Goal: Task Accomplishment & Management: Manage account settings

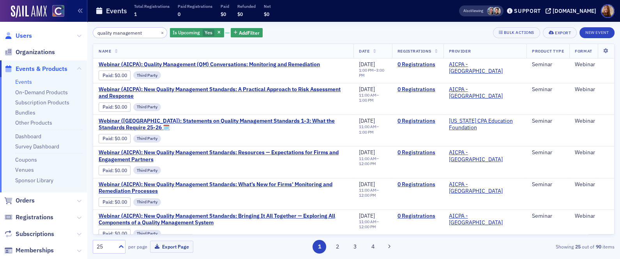
click at [25, 37] on span "Users" at bounding box center [24, 36] width 16 height 9
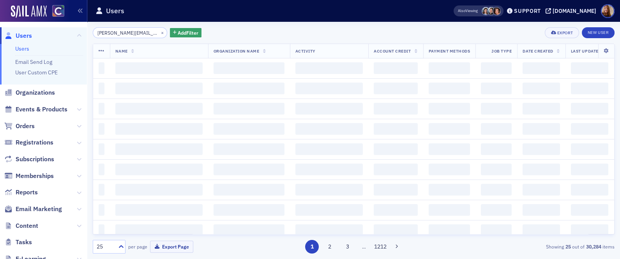
scroll to position [0, 17]
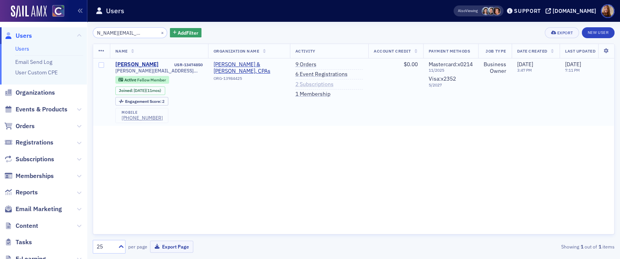
type input "[PERSON_NAME][EMAIL_ADDRESS][DOMAIN_NAME]"
click at [318, 87] on link "2 Subscriptions" at bounding box center [314, 84] width 38 height 7
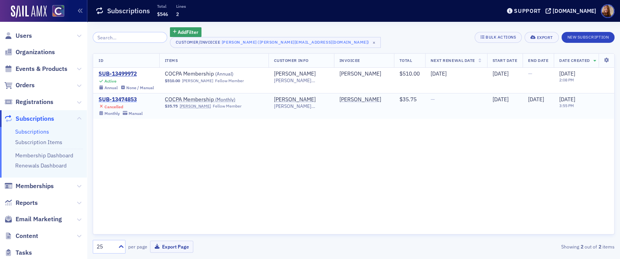
click at [123, 101] on div "SUB-13474853" at bounding box center [121, 99] width 44 height 7
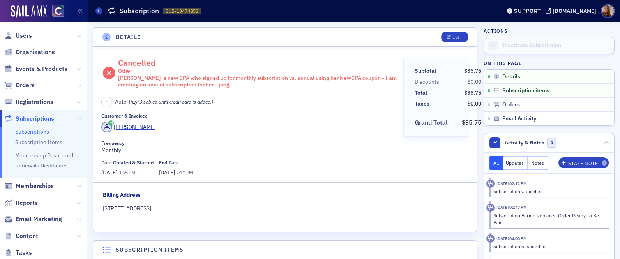
click at [207, 88] on div "Megan is new CPA who signed up for monthly subscription vs. annual using her Ne…" at bounding box center [258, 82] width 280 height 14
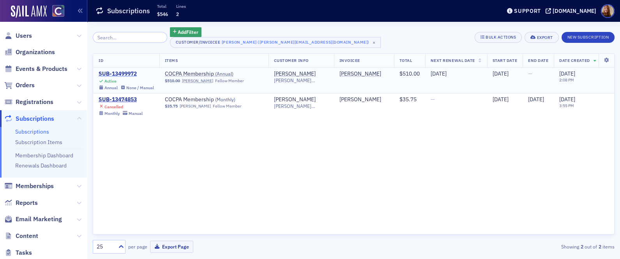
click at [125, 74] on div "SUB-13499972" at bounding box center [126, 74] width 55 height 7
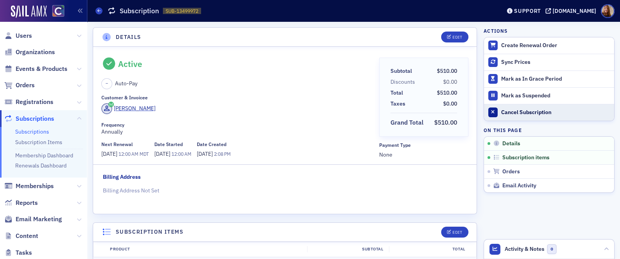
click at [516, 113] on div "Cancel Subscription" at bounding box center [555, 112] width 109 height 7
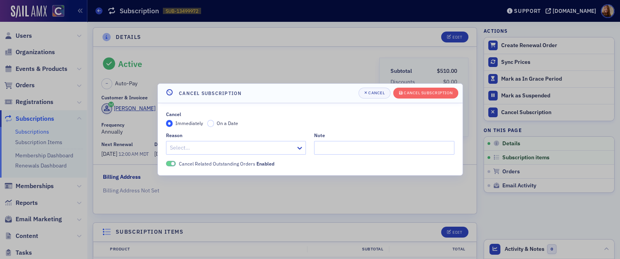
click at [198, 147] on div at bounding box center [232, 148] width 126 height 10
type input "expe"
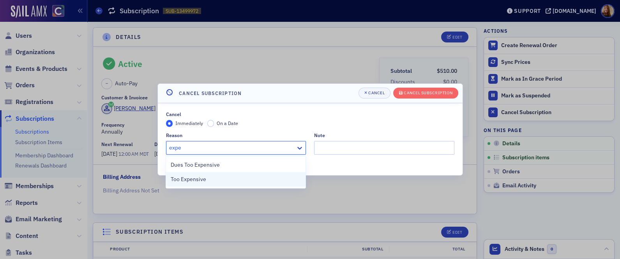
click at [186, 175] on span "Too Expensive" at bounding box center [188, 179] width 35 height 8
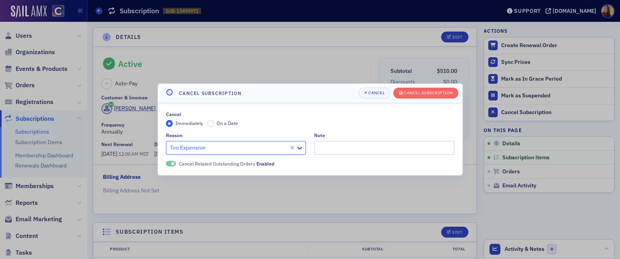
click at [229, 124] on span "On a Date" at bounding box center [227, 123] width 21 height 6
click at [214, 124] on input "On a Date" at bounding box center [210, 123] width 7 height 7
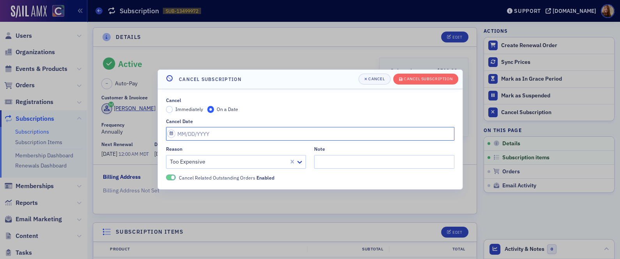
click at [212, 137] on input "Cancel Date" at bounding box center [310, 134] width 288 height 14
select select "7"
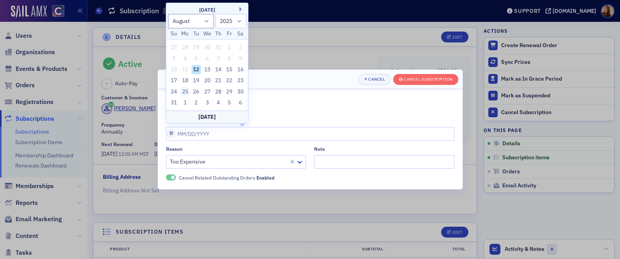
click at [186, 93] on div "25" at bounding box center [184, 91] width 9 height 9
type input "08/25/2025"
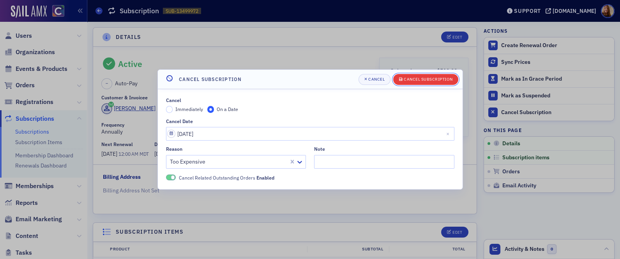
click at [425, 75] on button "Cancel Subscription" at bounding box center [425, 79] width 65 height 11
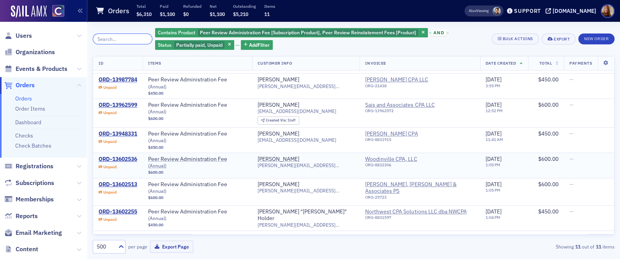
scroll to position [69, 0]
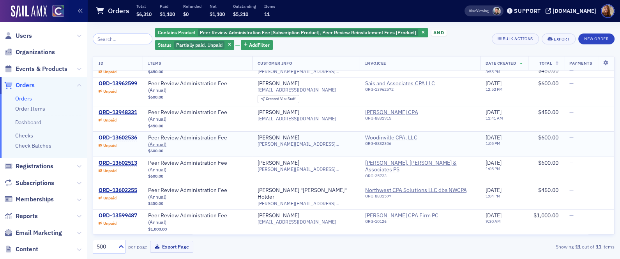
click at [314, 141] on span "dean@woodinvillecpa.com" at bounding box center [306, 144] width 97 height 6
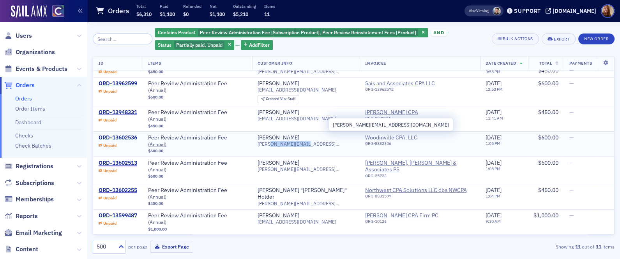
click at [314, 141] on span "dean@woodinvillecpa.com" at bounding box center [306, 144] width 97 height 6
copy span "dean@woodinvillecpa.com"
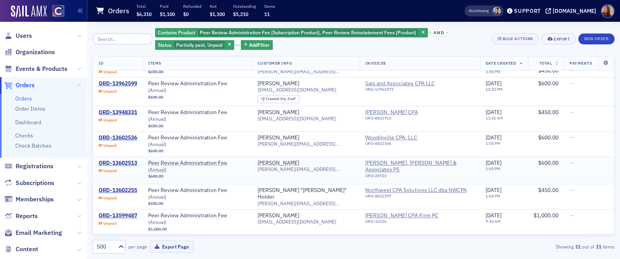
click at [297, 166] on span "anna@fagerlandcpa.com" at bounding box center [306, 169] width 97 height 6
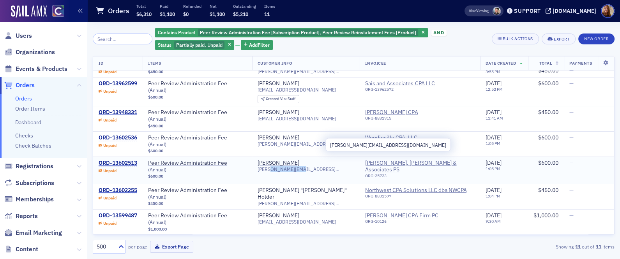
click at [297, 166] on span "anna@fagerlandcpa.com" at bounding box center [306, 169] width 97 height 6
copy span "anna@fagerlandcpa.com"
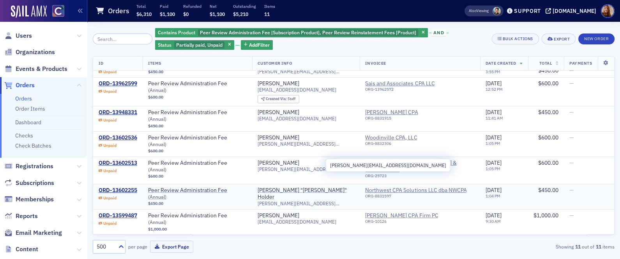
click at [295, 201] on span "jimh@nwcpa.net" at bounding box center [306, 204] width 97 height 6
copy span "jimh@nwcpa.net"
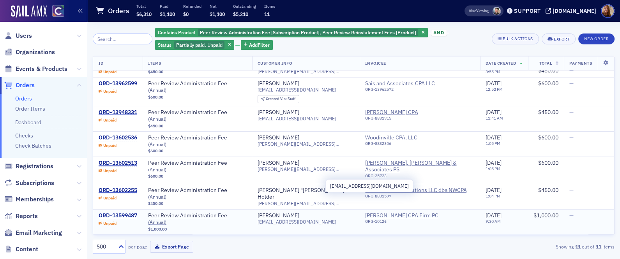
click at [292, 219] on span "re@elliscpafirm.com" at bounding box center [297, 222] width 79 height 6
copy span "re@elliscpafirm.com"
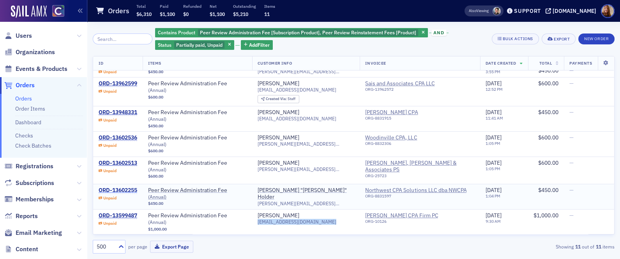
click at [128, 187] on div "ORD-13602255" at bounding box center [118, 190] width 39 height 7
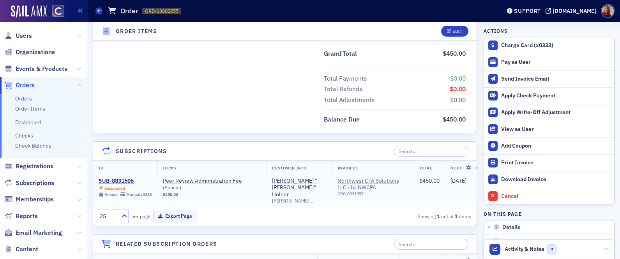
scroll to position [464, 0]
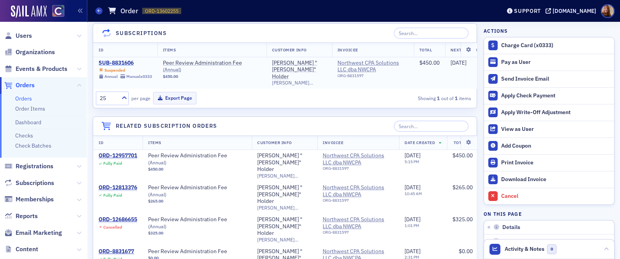
click at [111, 60] on div "SUB-8831606" at bounding box center [125, 63] width 53 height 7
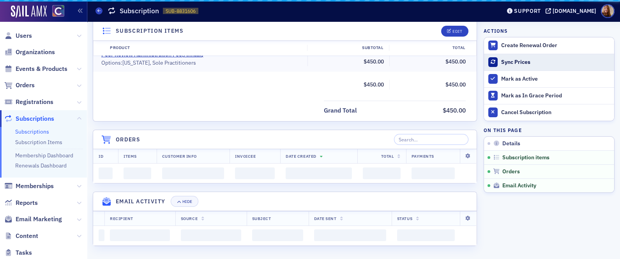
scroll to position [464, 0]
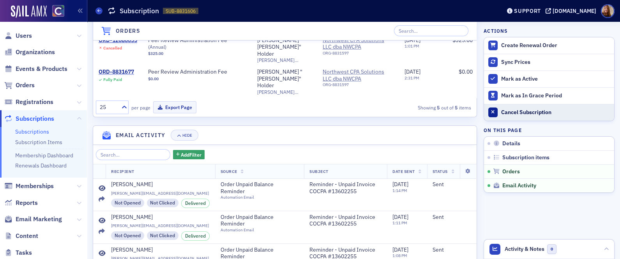
click at [513, 114] on div "Cancel Subscription" at bounding box center [555, 112] width 109 height 7
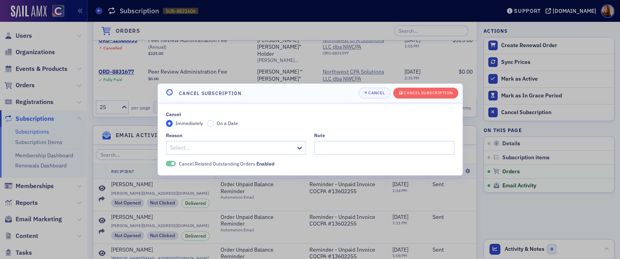
click at [197, 148] on div at bounding box center [232, 148] width 126 height 10
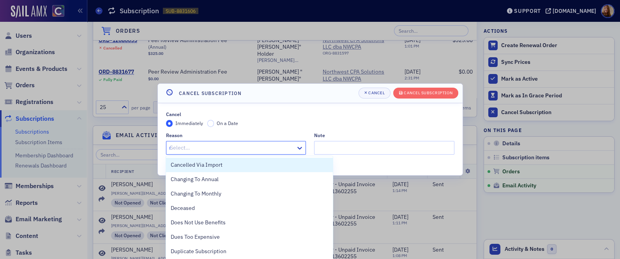
type input "re"
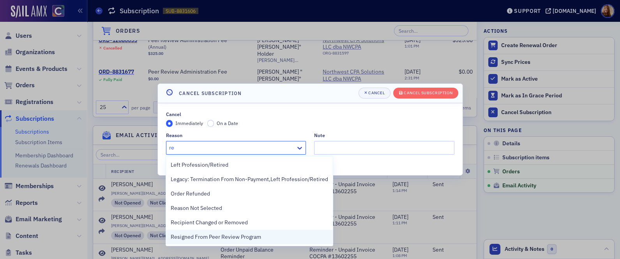
click at [207, 233] on span "Resigned From Peer Review Program" at bounding box center [216, 237] width 90 height 8
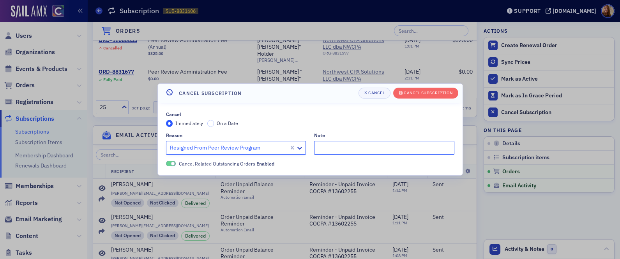
click at [364, 149] on input "Note" at bounding box center [384, 148] width 140 height 14
click at [341, 151] on input "Dropped non payment of admin fee" at bounding box center [384, 148] width 140 height 14
click at [339, 148] on input "Dropped non payment of admin fee" at bounding box center [384, 148] width 140 height 14
click at [361, 148] on input "Dropped - non payment of admin fee" at bounding box center [384, 148] width 140 height 14
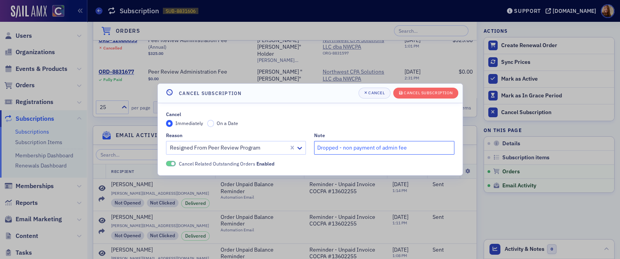
click at [361, 148] on input "Dropped - non payment of admin fee" at bounding box center [384, 148] width 140 height 14
type input "Dropped - non payment of admin fee"
click at [416, 98] on button "Cancel Subscription" at bounding box center [425, 93] width 65 height 11
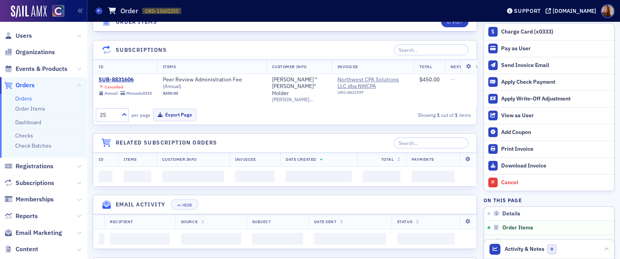
scroll to position [464, 0]
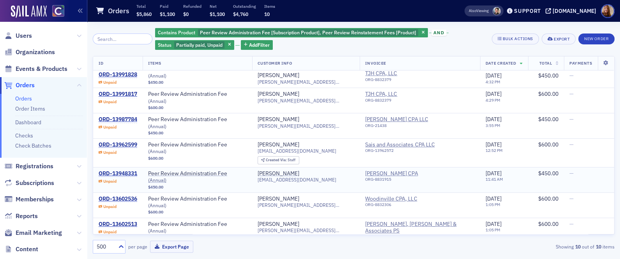
scroll to position [9, 0]
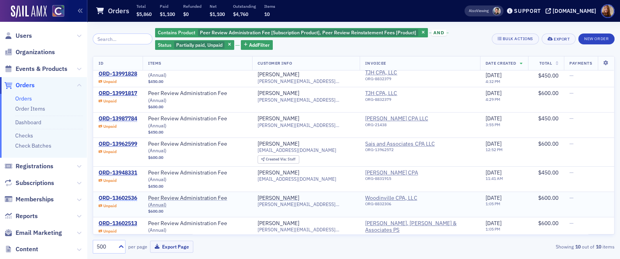
click at [118, 195] on div "ORD-13602536" at bounding box center [118, 198] width 39 height 7
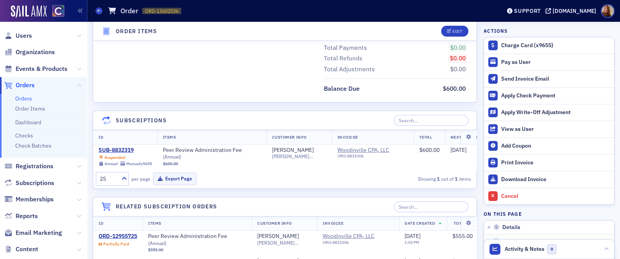
scroll to position [433, 0]
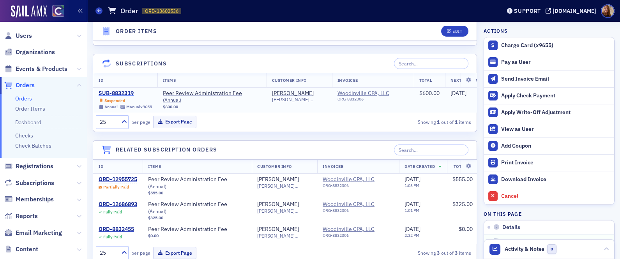
click at [113, 92] on div "SUB-8832319" at bounding box center [125, 93] width 53 height 7
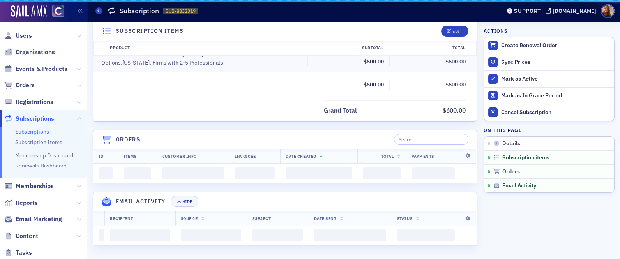
scroll to position [433, 0]
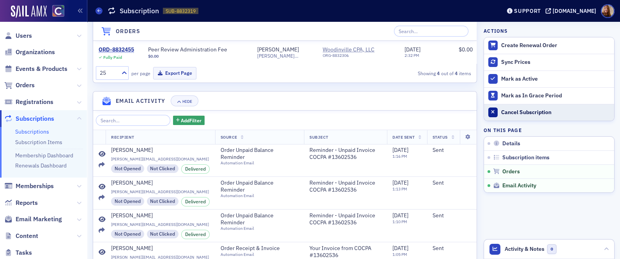
click at [516, 113] on div "Cancel Subscription" at bounding box center [555, 112] width 109 height 7
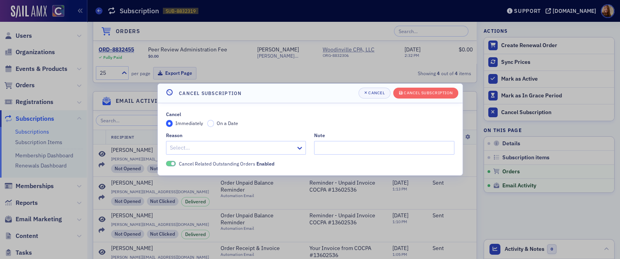
click at [238, 146] on div at bounding box center [232, 148] width 126 height 10
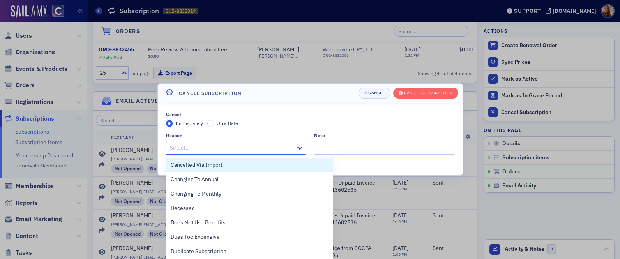
type input "re"
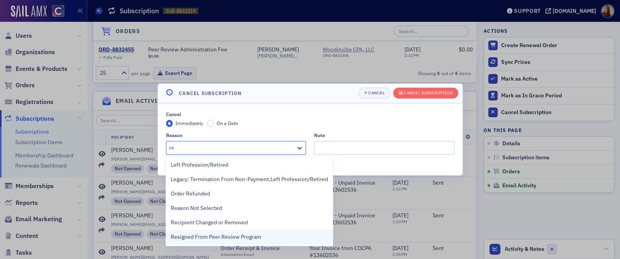
click at [212, 235] on span "Resigned From Peer Review Program" at bounding box center [216, 237] width 90 height 8
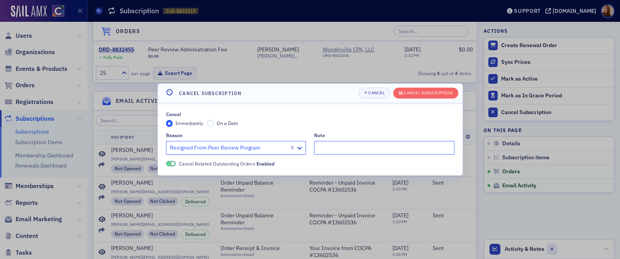
click at [354, 152] on input "Note" at bounding box center [384, 148] width 140 height 14
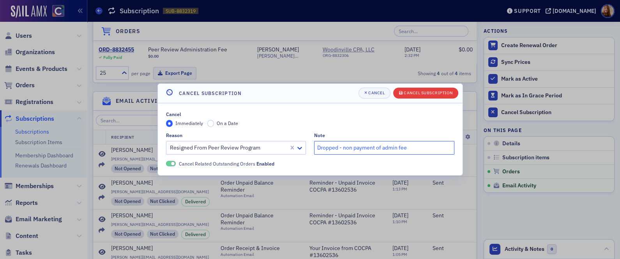
type input "Dropped - non payment of admin fee"
click at [426, 89] on button "Cancel Subscription" at bounding box center [425, 93] width 65 height 11
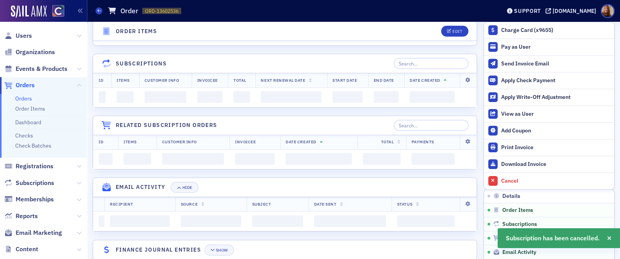
scroll to position [433, 0]
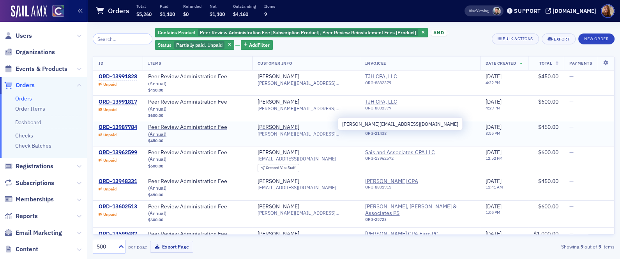
click at [309, 131] on span "edward@gunnisoncpas.com" at bounding box center [306, 134] width 97 height 6
copy span "edward@gunnisoncpas.com"
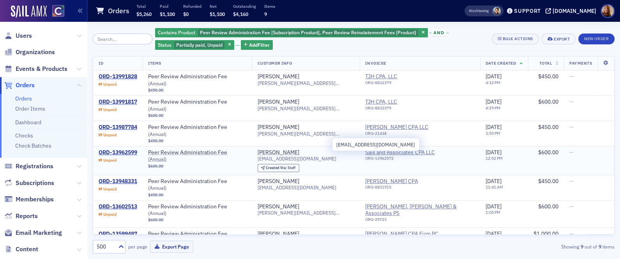
click at [313, 156] on span "saiscpa1022@gmail.com" at bounding box center [297, 159] width 79 height 6
copy div "saiscpa1022@gmail.com"
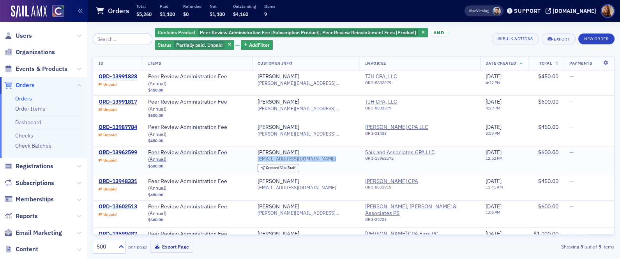
click at [120, 149] on div "ORD-13962599" at bounding box center [118, 152] width 39 height 7
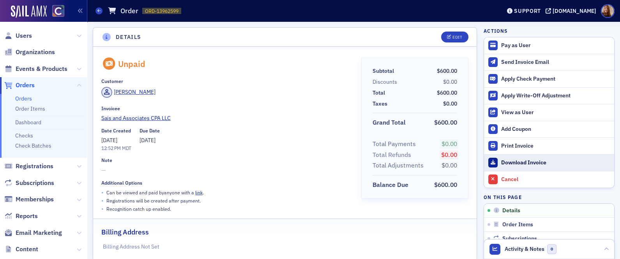
click at [529, 164] on div "Download Invoice" at bounding box center [555, 162] width 109 height 7
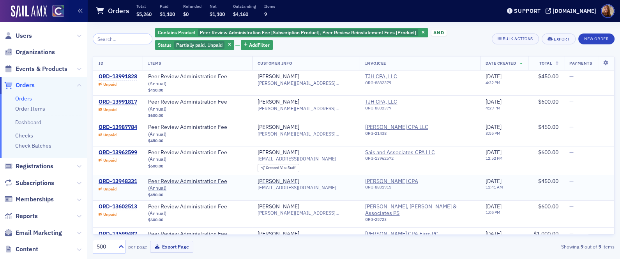
click at [299, 185] on span "dsccpa@att.net" at bounding box center [297, 188] width 79 height 6
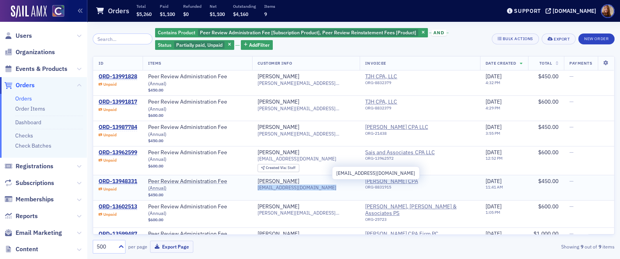
click at [299, 185] on span "dsccpa@att.net" at bounding box center [297, 188] width 79 height 6
copy span "dsccpa@att.net"
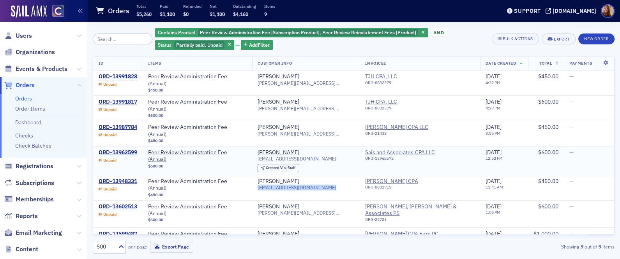
click at [124, 149] on div "ORD-13962599" at bounding box center [118, 152] width 39 height 7
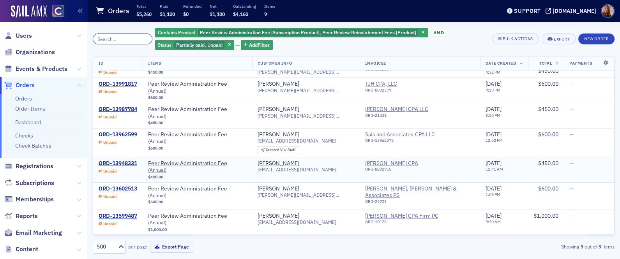
scroll to position [28, 0]
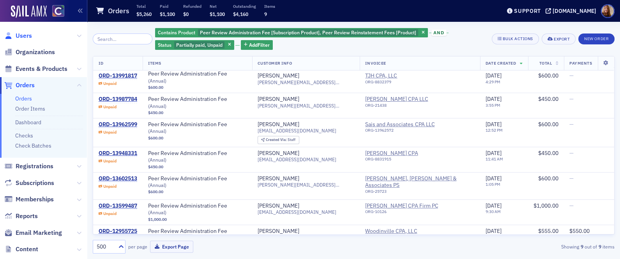
click at [26, 35] on span "Users" at bounding box center [24, 36] width 16 height 9
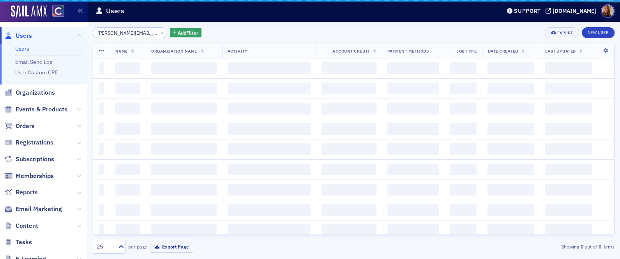
scroll to position [0, 17]
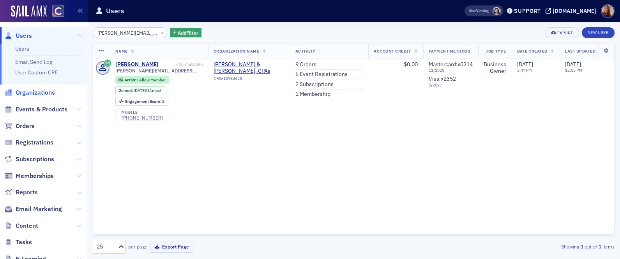
click at [41, 95] on span "Organizations" at bounding box center [35, 92] width 39 height 9
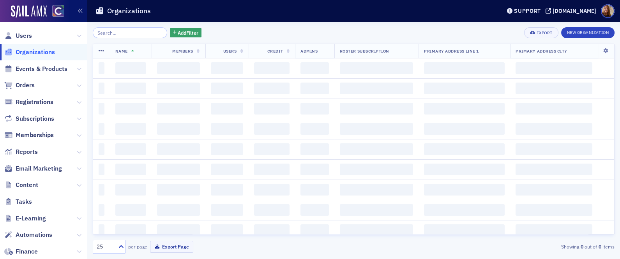
click at [117, 35] on input "search" at bounding box center [130, 32] width 74 height 11
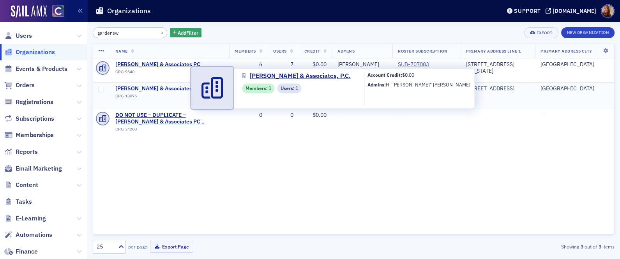
type input "gardensw"
click at [175, 90] on span "Gardenswartz & Associates, P.C." at bounding box center [159, 88] width 89 height 7
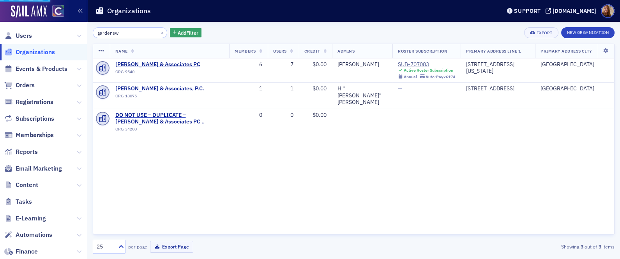
select select "US"
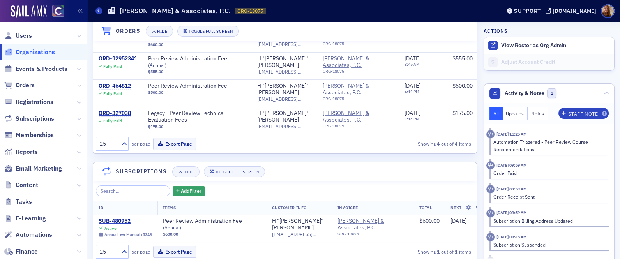
scroll to position [299, 0]
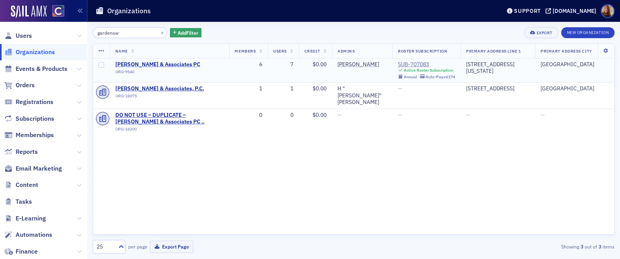
click at [189, 62] on span "Ian D. Gardenswartz & Associates PC" at bounding box center [157, 64] width 85 height 7
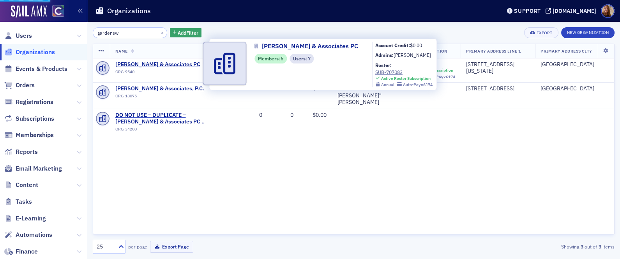
select select "US"
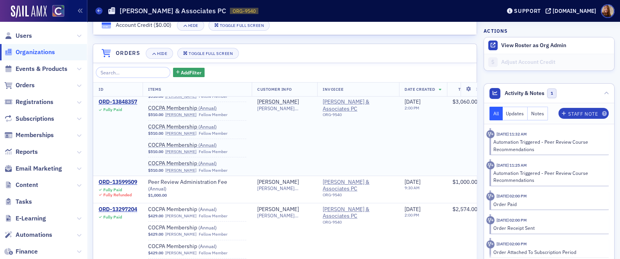
scroll to position [34, 0]
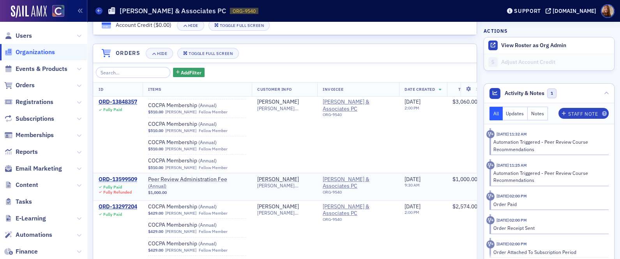
click at [123, 178] on div "ORD-13599509" at bounding box center [118, 179] width 39 height 7
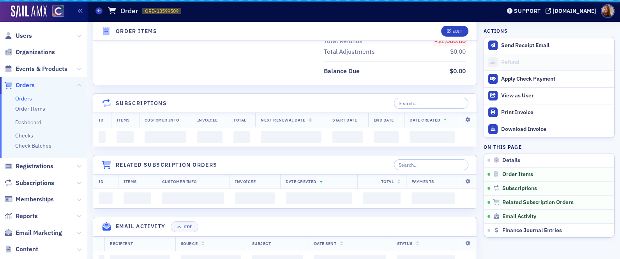
scroll to position [531, 0]
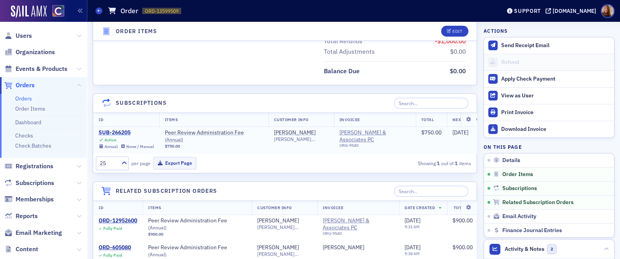
click at [122, 132] on div "SUB-266205" at bounding box center [126, 132] width 55 height 7
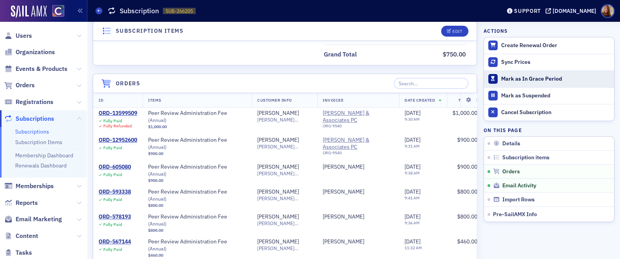
scroll to position [531, 0]
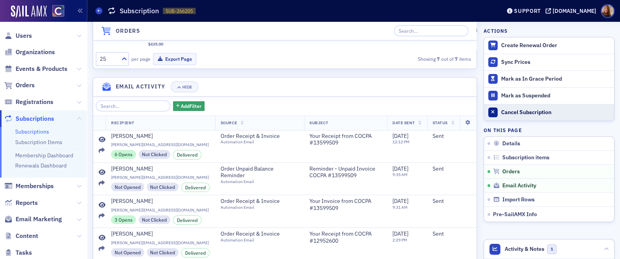
click at [529, 112] on div "Cancel Subscription" at bounding box center [555, 112] width 109 height 7
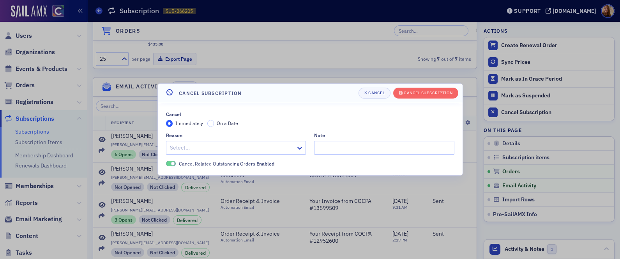
click at [200, 146] on div at bounding box center [232, 148] width 126 height 10
type input "re"
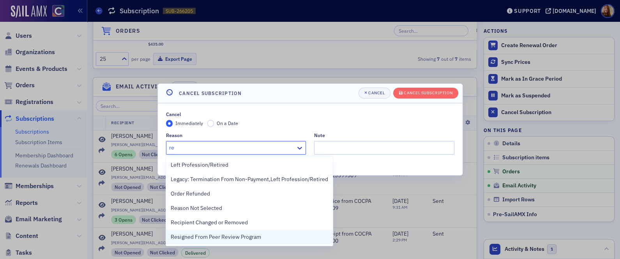
click at [197, 237] on span "Resigned From Peer Review Program" at bounding box center [216, 237] width 90 height 8
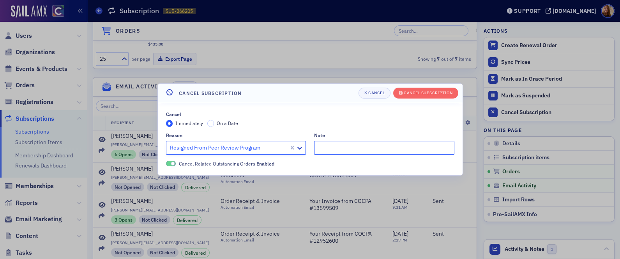
drag, startPoint x: 357, startPoint y: 146, endPoint x: 370, endPoint y: 145, distance: 13.0
click at [357, 147] on input "Note" at bounding box center [384, 148] width 140 height 14
click at [315, 147] on input "PRI5" at bounding box center [384, 148] width 140 height 14
type input "Dropped PRI5"
click at [371, 94] on div "Cancel" at bounding box center [376, 93] width 16 height 4
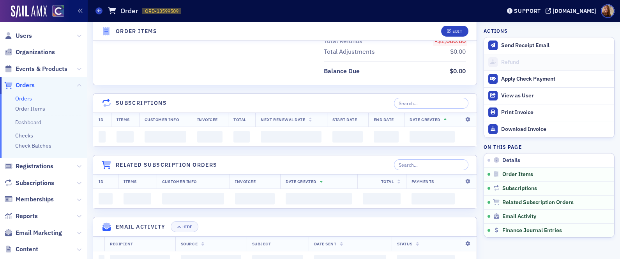
scroll to position [531, 0]
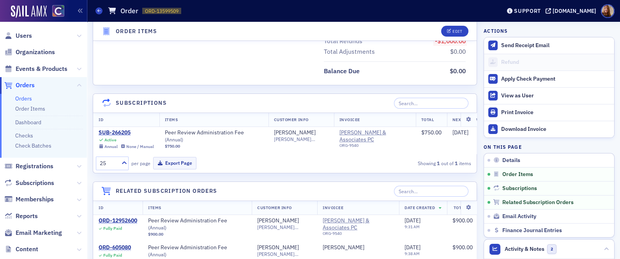
select select "US"
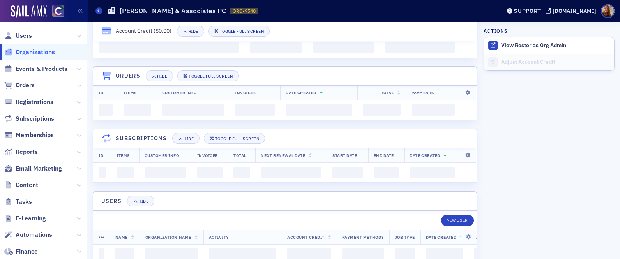
scroll to position [531, 0]
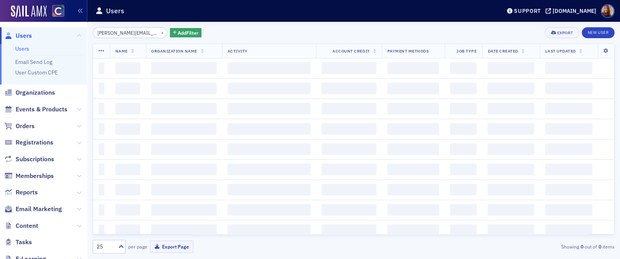
scroll to position [0, 17]
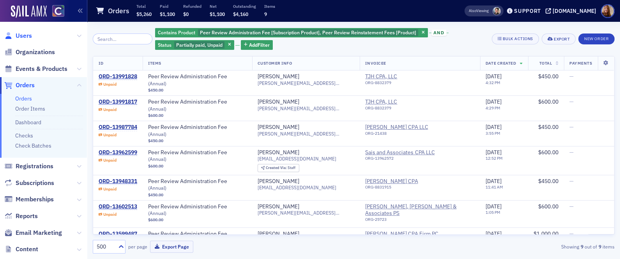
click at [27, 36] on span "Users" at bounding box center [24, 36] width 16 height 9
click at [33, 56] on span "Organizations" at bounding box center [35, 52] width 39 height 9
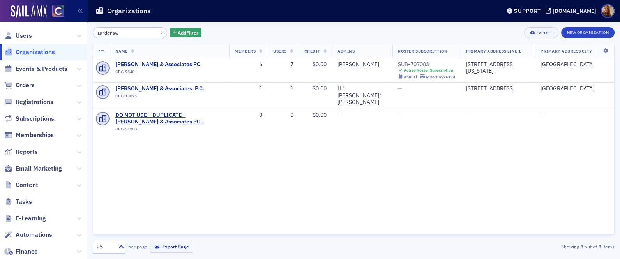
click at [105, 32] on input "gardensw" at bounding box center [130, 32] width 74 height 11
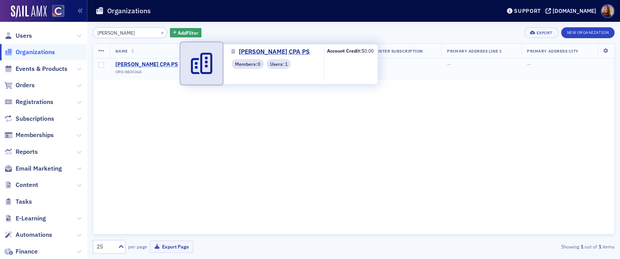
type input "resch"
click at [157, 63] on span "Todd W Resch CPA PS" at bounding box center [150, 64] width 71 height 7
select select "US"
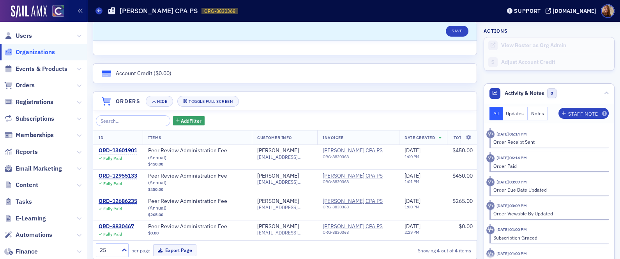
scroll to position [530, 0]
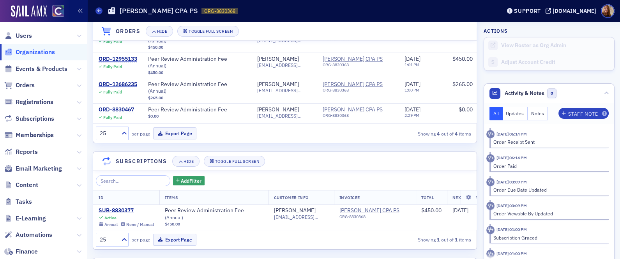
click at [33, 48] on span "Organizations" at bounding box center [35, 52] width 39 height 9
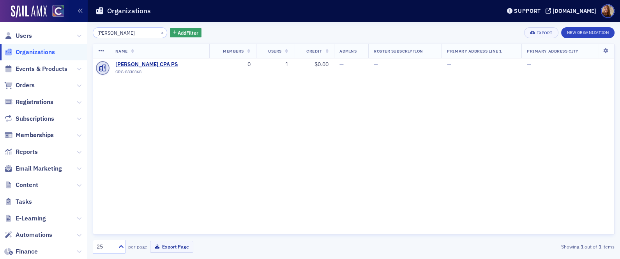
click at [117, 33] on input "resch" at bounding box center [130, 32] width 74 height 11
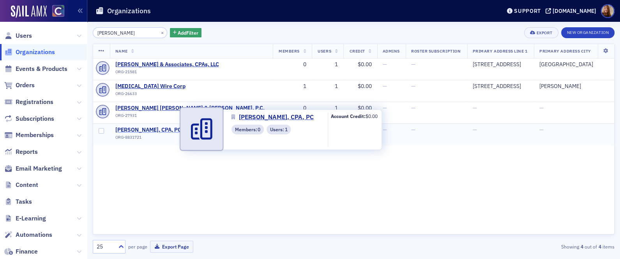
type input "mckin"
click at [150, 131] on span "Robert P. McKinley, CPA, PC" at bounding box center [150, 130] width 71 height 7
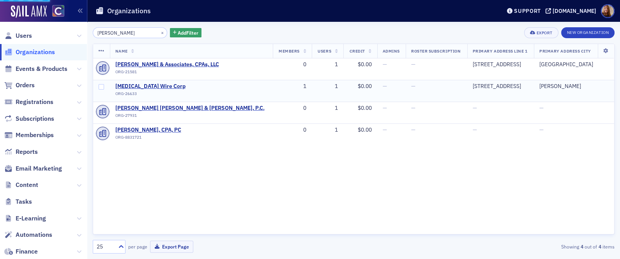
select select "US"
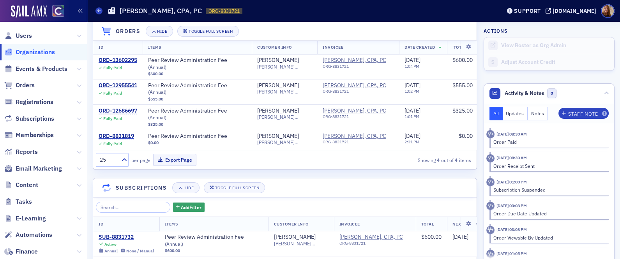
scroll to position [513, 0]
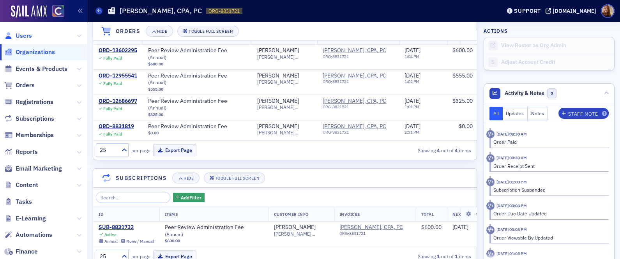
click at [28, 35] on span "Users" at bounding box center [24, 36] width 16 height 9
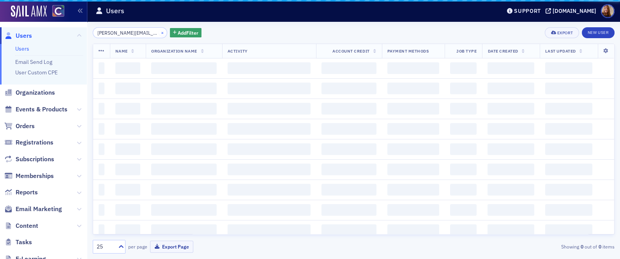
scroll to position [0, 17]
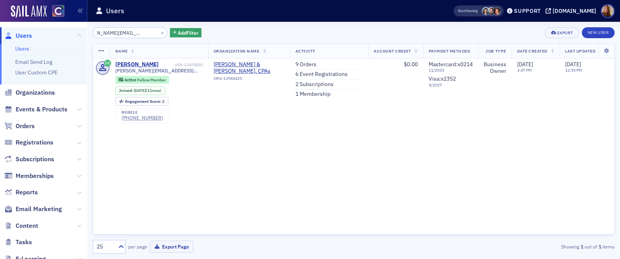
click at [114, 32] on input "megan@lockhartandpowell.com" at bounding box center [130, 32] width 74 height 11
click at [125, 32] on input "megan@lockhartandpowell.com" at bounding box center [130, 32] width 74 height 11
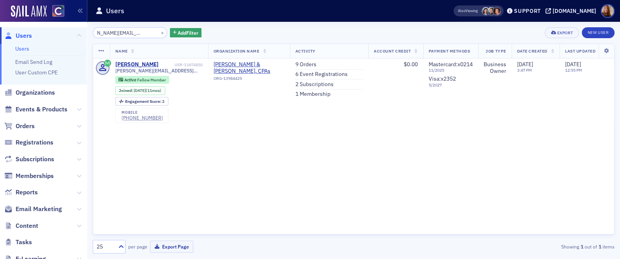
click at [125, 32] on input "megan@lockhartandpowell.com" at bounding box center [130, 32] width 74 height 11
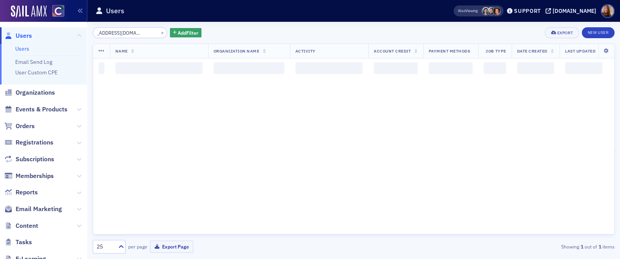
scroll to position [0, 13]
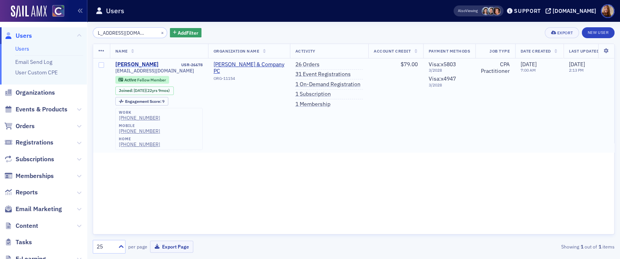
type input "angelacatterson@comcast.net"
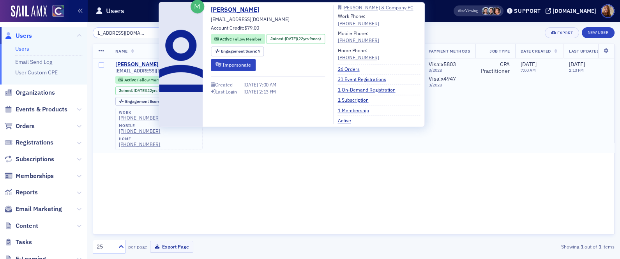
click at [136, 65] on div "Angela Catterson" at bounding box center [136, 64] width 43 height 7
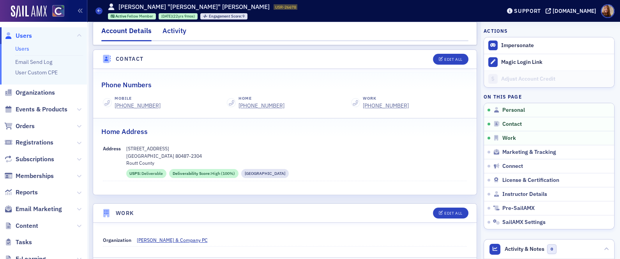
click at [172, 30] on div "Activity" at bounding box center [175, 33] width 24 height 14
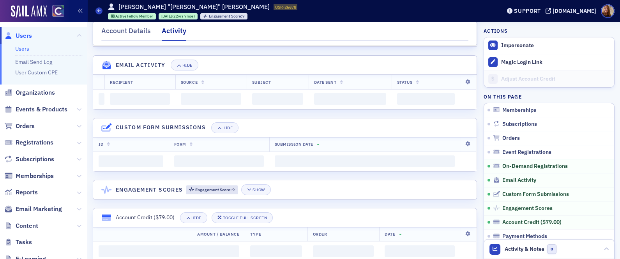
scroll to position [315, 0]
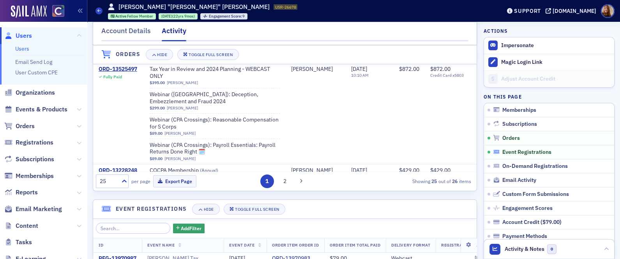
click at [525, 153] on span "Event Registrations" at bounding box center [526, 152] width 49 height 7
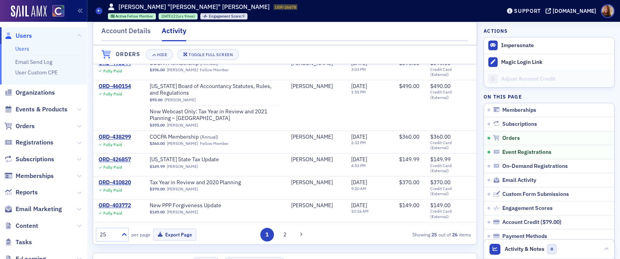
scroll to position [315, 0]
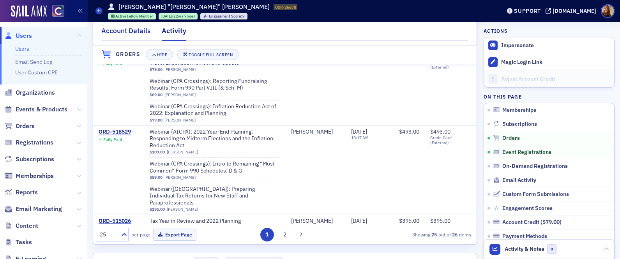
click at [129, 30] on div "Account Details" at bounding box center [126, 33] width 50 height 14
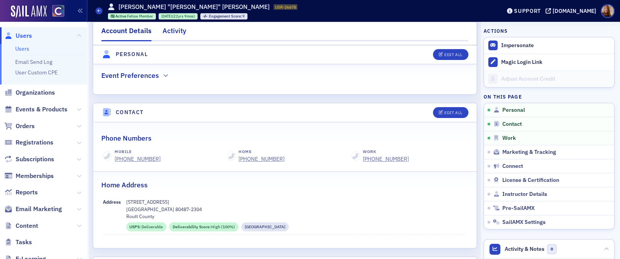
click at [176, 28] on div "Activity" at bounding box center [175, 33] width 24 height 14
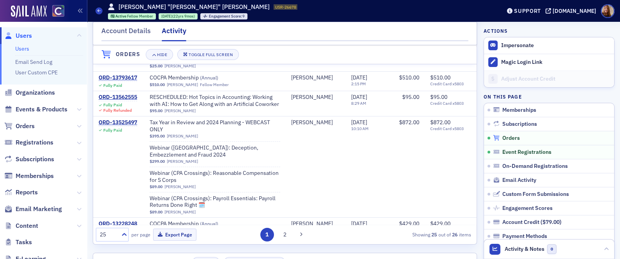
click at [507, 139] on span "Orders" at bounding box center [511, 138] width 18 height 7
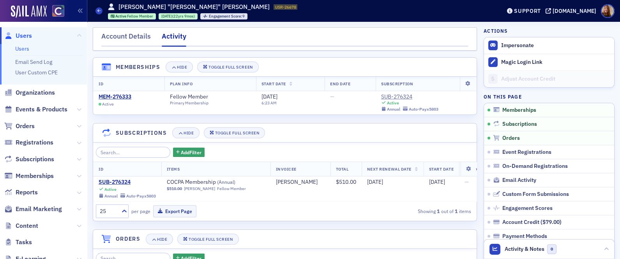
click at [315, 149] on div "Add Filter" at bounding box center [285, 152] width 378 height 11
click at [122, 36] on div "Account Details" at bounding box center [126, 38] width 50 height 14
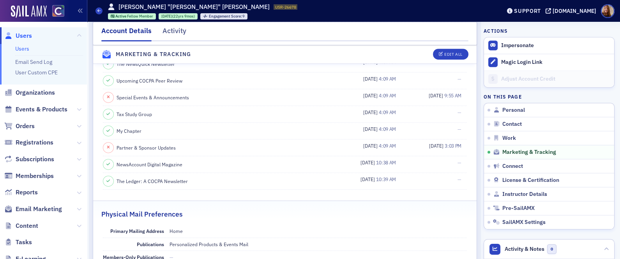
scroll to position [995, 0]
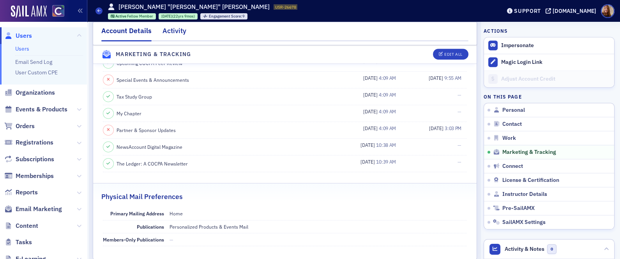
click at [171, 31] on div "Activity" at bounding box center [175, 33] width 24 height 14
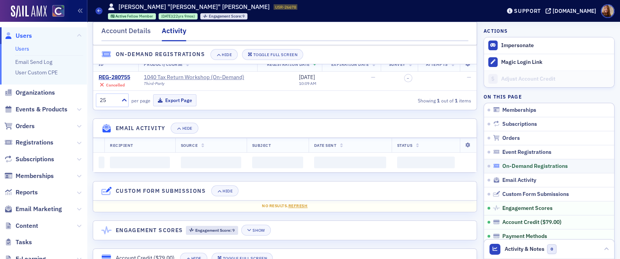
scroll to position [995, 0]
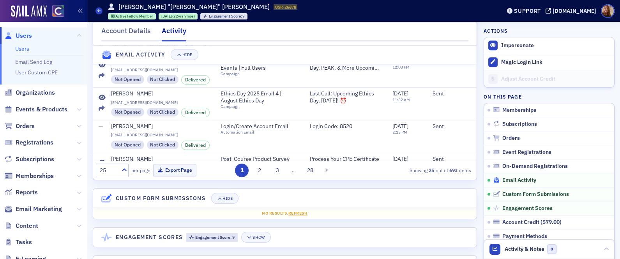
click at [507, 177] on span "Email Activity" at bounding box center [519, 180] width 34 height 7
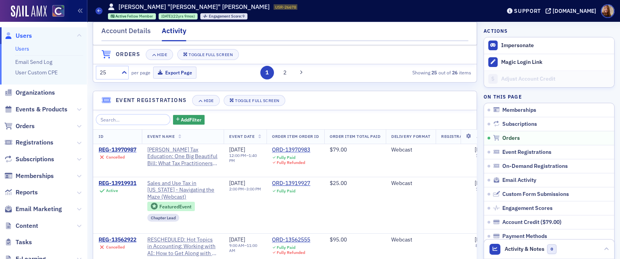
scroll to position [0, 0]
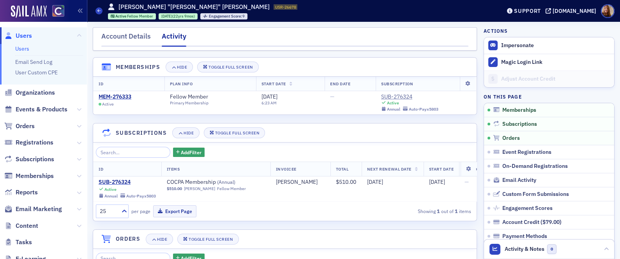
click at [380, 41] on nav "Account Details Activity" at bounding box center [284, 39] width 367 height 16
click at [501, 43] on button "Impersonate" at bounding box center [517, 45] width 33 height 7
click at [130, 34] on div "Account Details" at bounding box center [126, 38] width 50 height 14
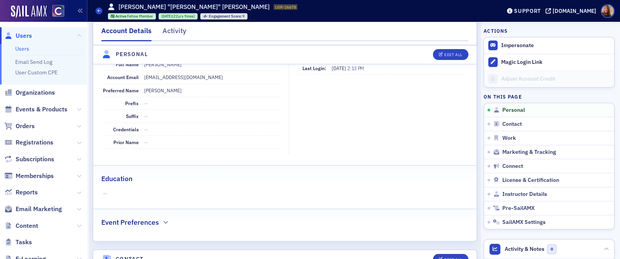
scroll to position [342, 0]
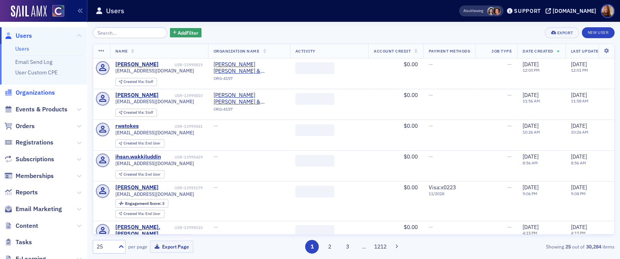
click at [38, 90] on span "Organizations" at bounding box center [35, 92] width 39 height 9
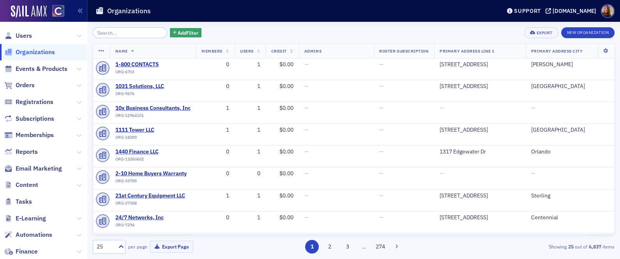
click at [124, 32] on input "search" at bounding box center [130, 32] width 74 height 11
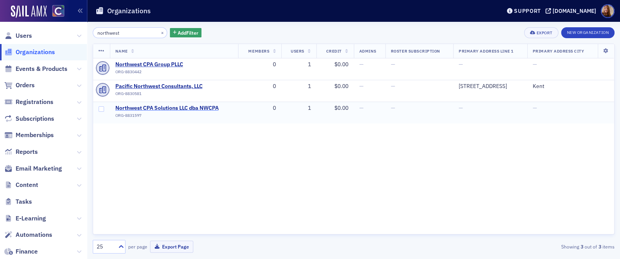
type input "northwest"
click at [180, 109] on span "Northwest CPA Solutions LLC dba NWCPA" at bounding box center [166, 108] width 103 height 7
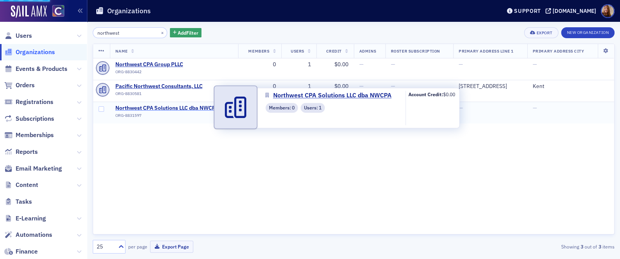
select select "US"
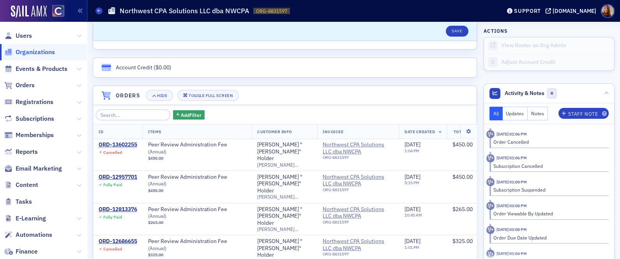
scroll to position [441, 0]
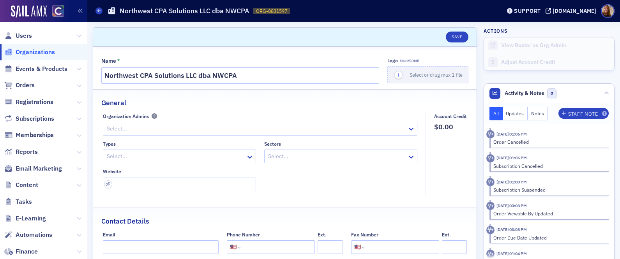
select select "US"
